Goal: Find specific page/section: Find specific page/section

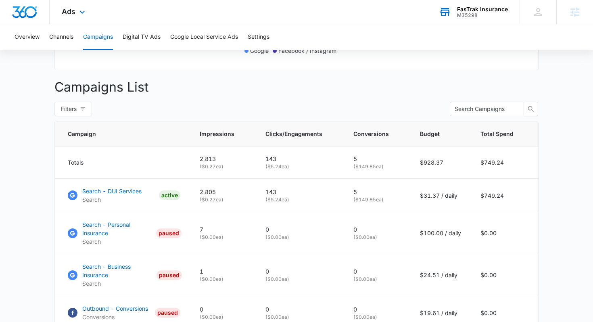
click at [468, 16] on div "M35298" at bounding box center [482, 15] width 51 height 6
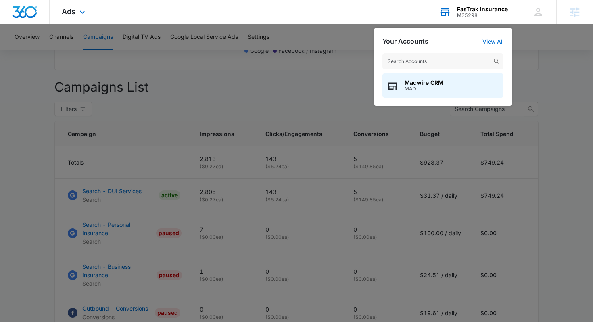
click at [447, 57] on input "text" at bounding box center [442, 61] width 121 height 16
click at [460, 54] on input "text" at bounding box center [442, 61] width 121 height 16
paste input "Protect Law Group"
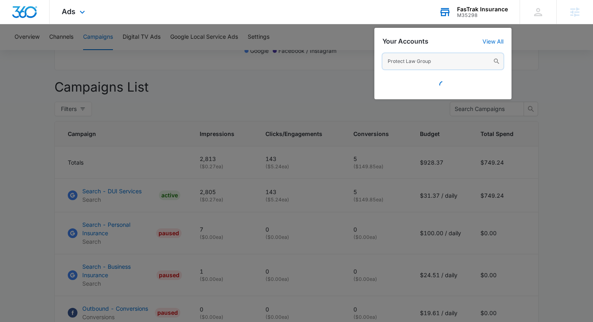
click at [390, 61] on input "Protect Law Group" at bounding box center [442, 61] width 121 height 16
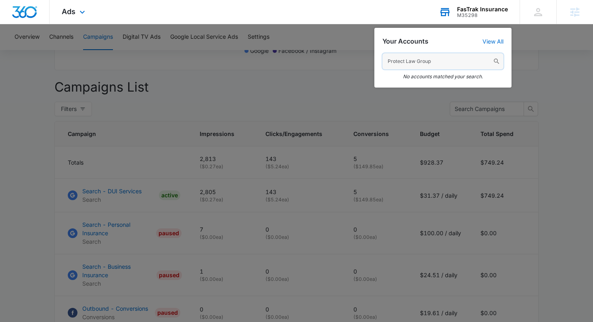
type input "Protect Law Group"
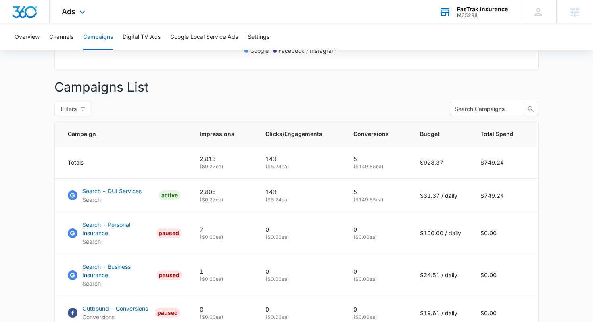
click at [470, 10] on div "FasTrak Insurance" at bounding box center [482, 9] width 51 height 6
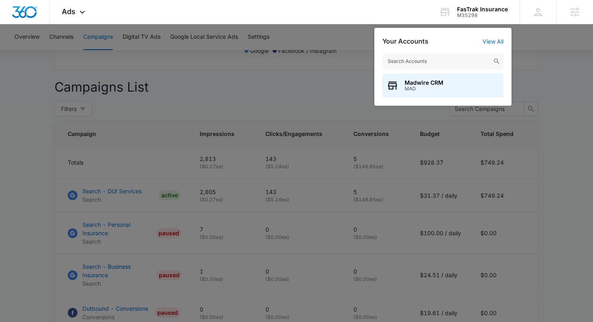
click at [437, 63] on input "text" at bounding box center [442, 61] width 121 height 16
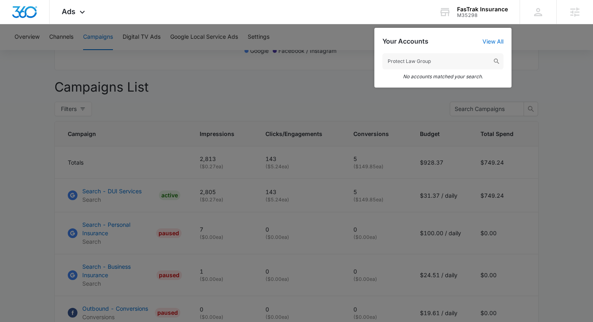
click at [389, 62] on input "Protect Law Group" at bounding box center [442, 61] width 121 height 16
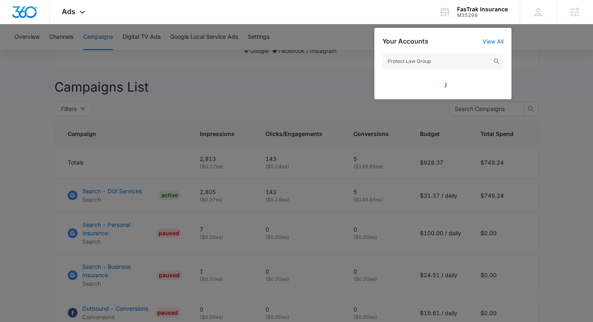
click at [440, 63] on input "Protect Law Group" at bounding box center [442, 61] width 121 height 16
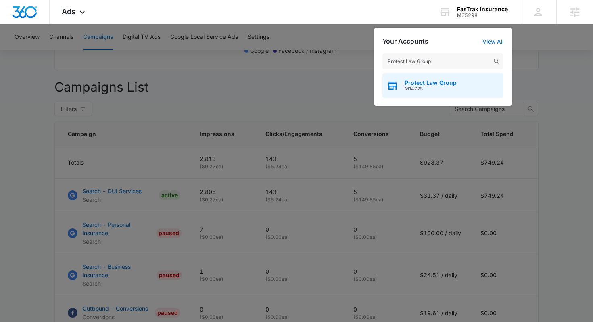
type input "Protect Law Group"
click at [431, 89] on span "M14725" at bounding box center [430, 89] width 52 height 6
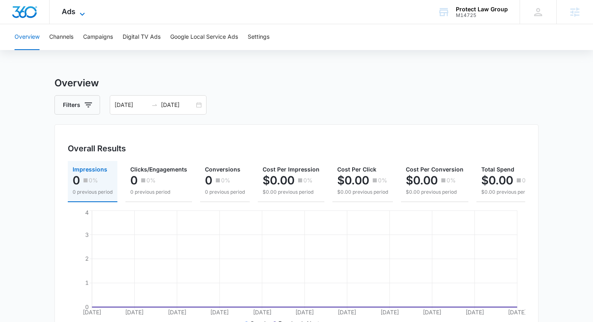
click at [72, 10] on span "Ads" at bounding box center [69, 11] width 14 height 8
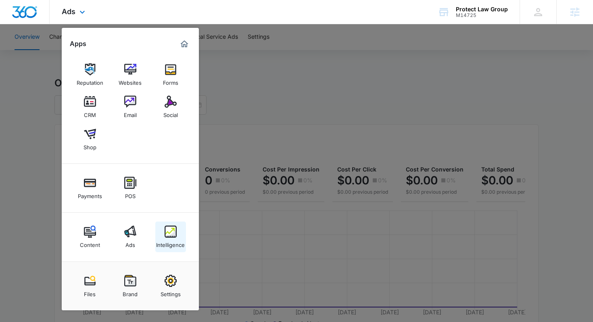
click at [174, 231] on img at bounding box center [170, 231] width 12 height 12
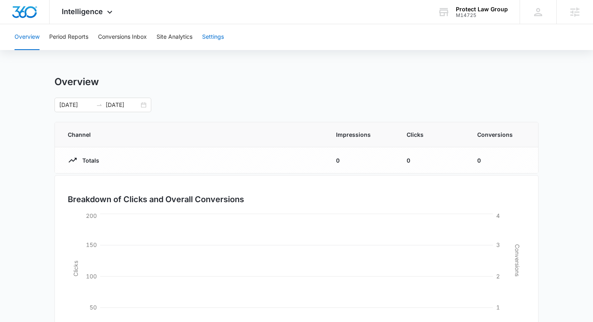
click at [210, 37] on button "Settings" at bounding box center [213, 37] width 22 height 26
